Goal: Find specific page/section: Find specific page/section

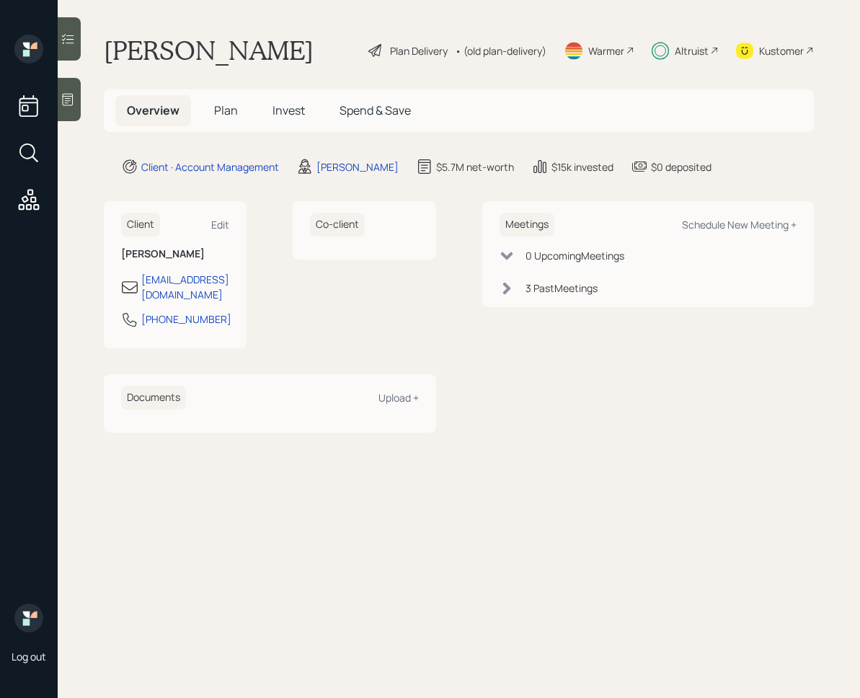
click at [283, 108] on span "Invest" at bounding box center [289, 110] width 32 height 16
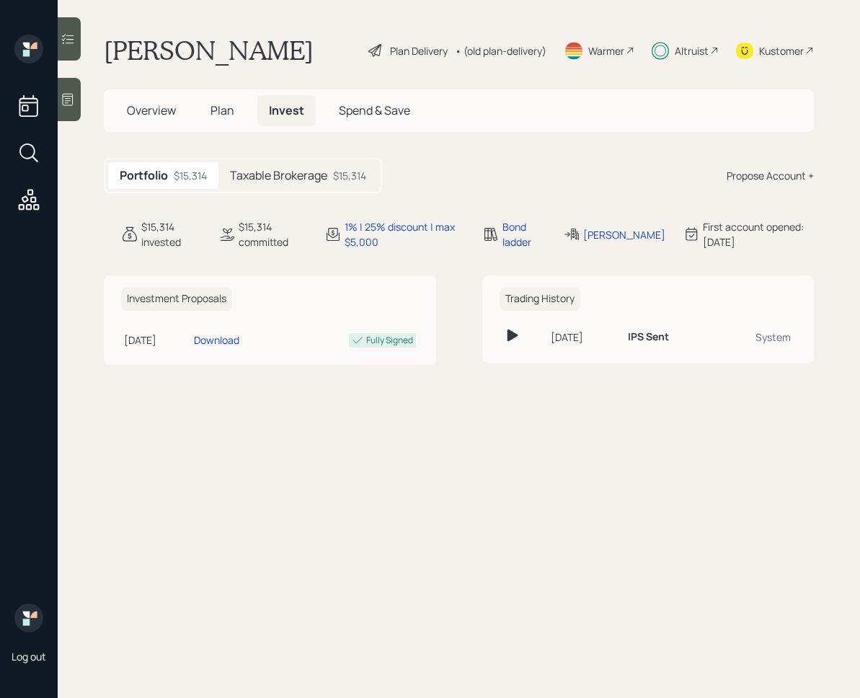
click at [273, 178] on h5 "Taxable Brokerage" at bounding box center [278, 176] width 97 height 14
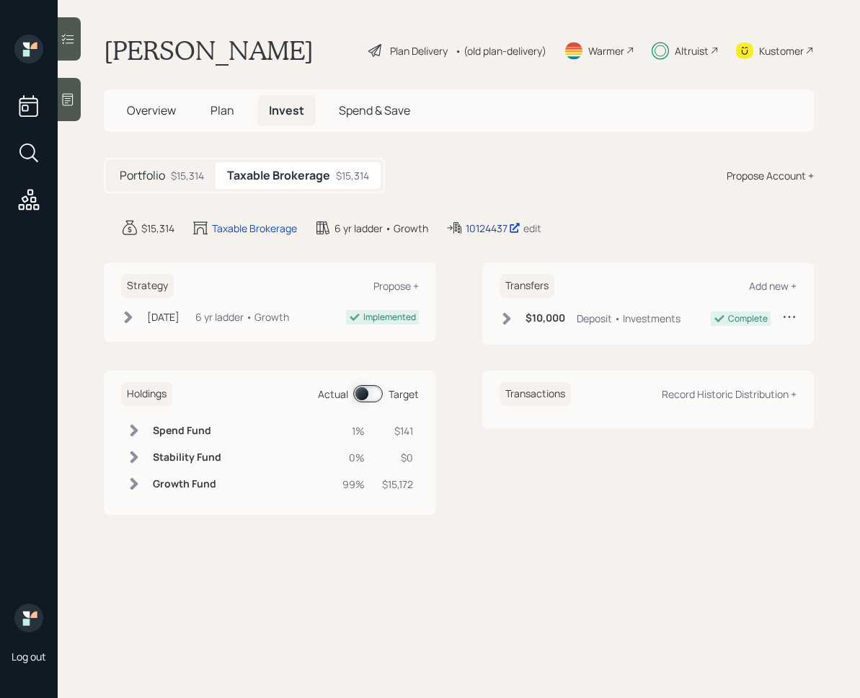
click at [494, 227] on div "10124437" at bounding box center [493, 228] width 55 height 15
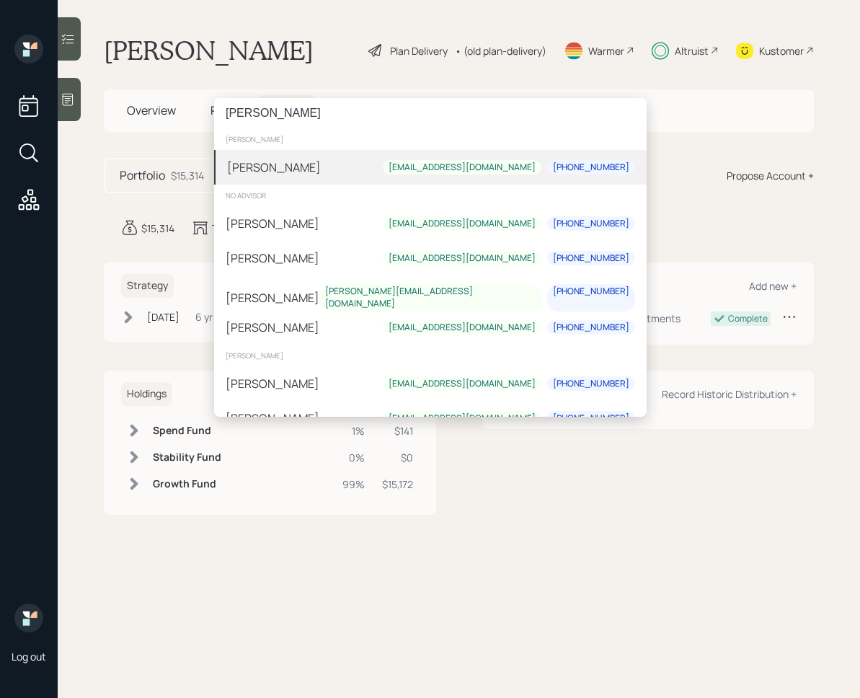
type input "[PERSON_NAME]"
click at [303, 172] on div "[PERSON_NAME] [EMAIL_ADDRESS][DOMAIN_NAME] [PHONE_NUMBER]" at bounding box center [430, 167] width 433 height 35
